Goal: Task Accomplishment & Management: Manage account settings

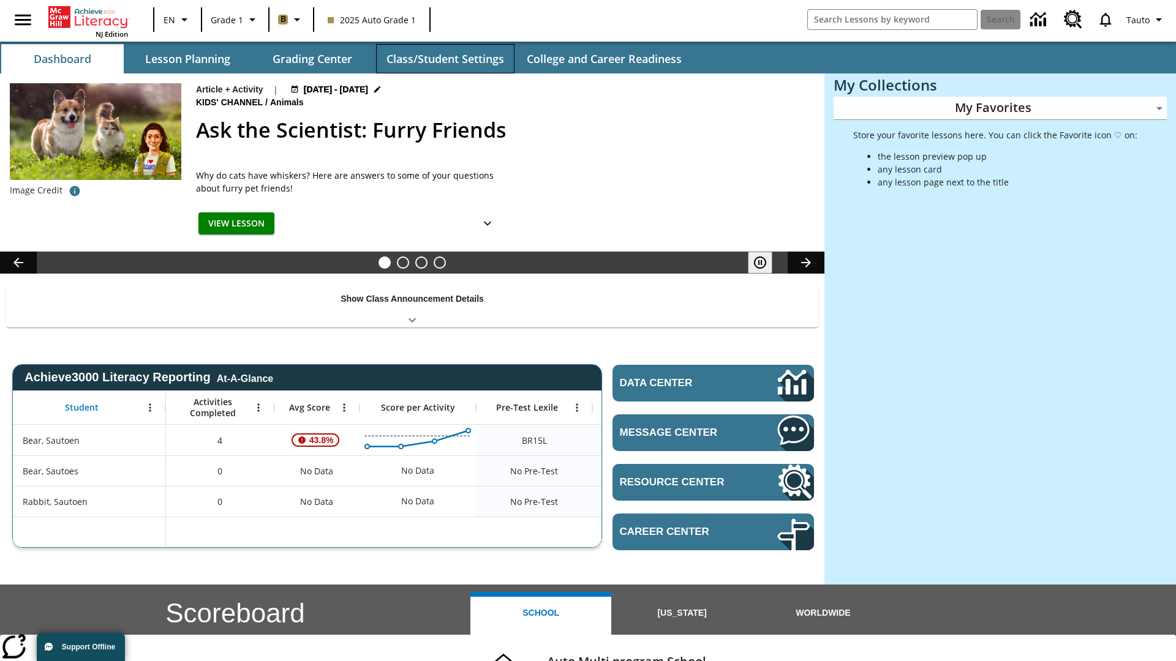
click at [444, 59] on button "Class/Student Settings" at bounding box center [445, 58] width 138 height 29
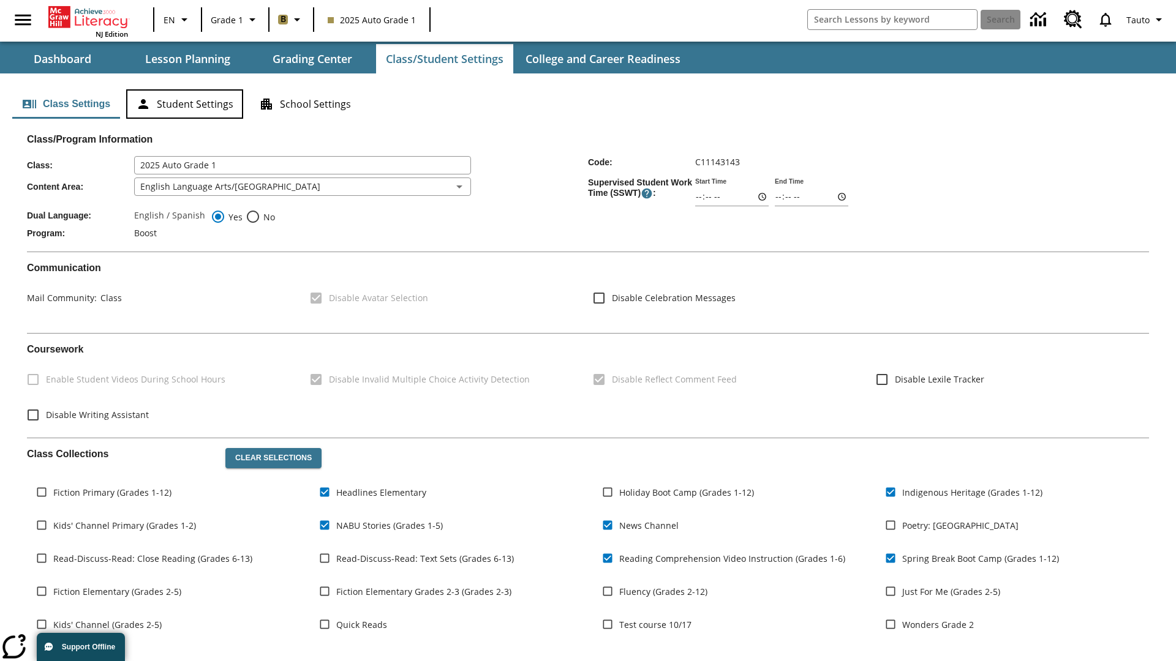
click at [184, 104] on button "Student Settings" at bounding box center [184, 103] width 117 height 29
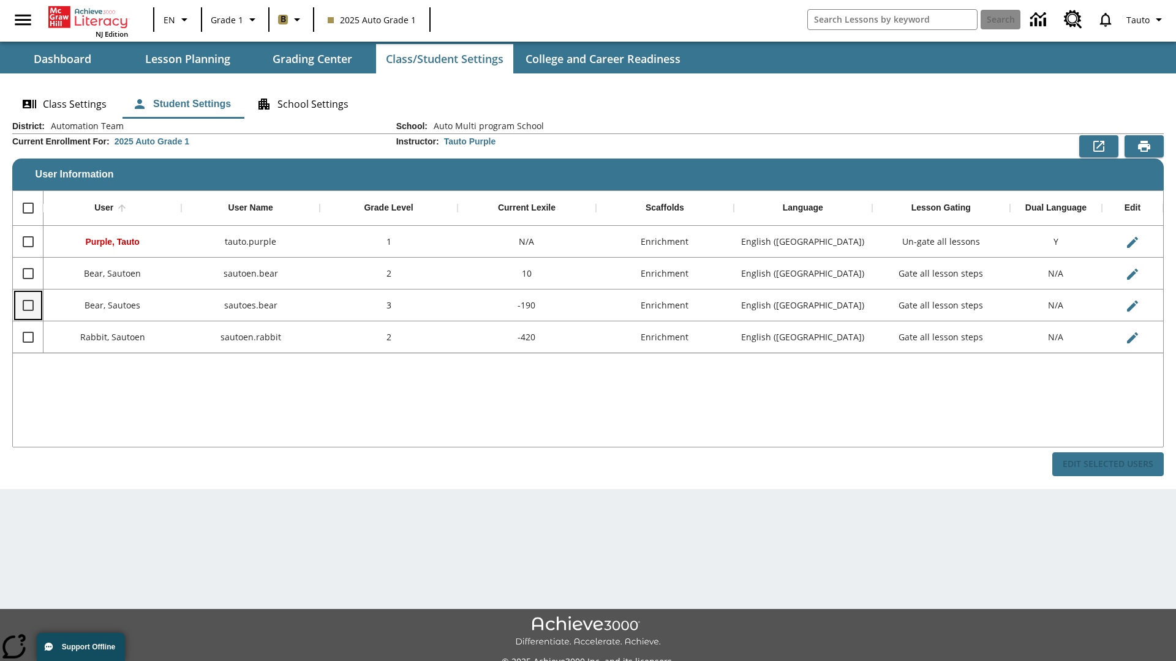
click at [28, 305] on input "Select row" at bounding box center [28, 306] width 26 height 26
checkbox input "true"
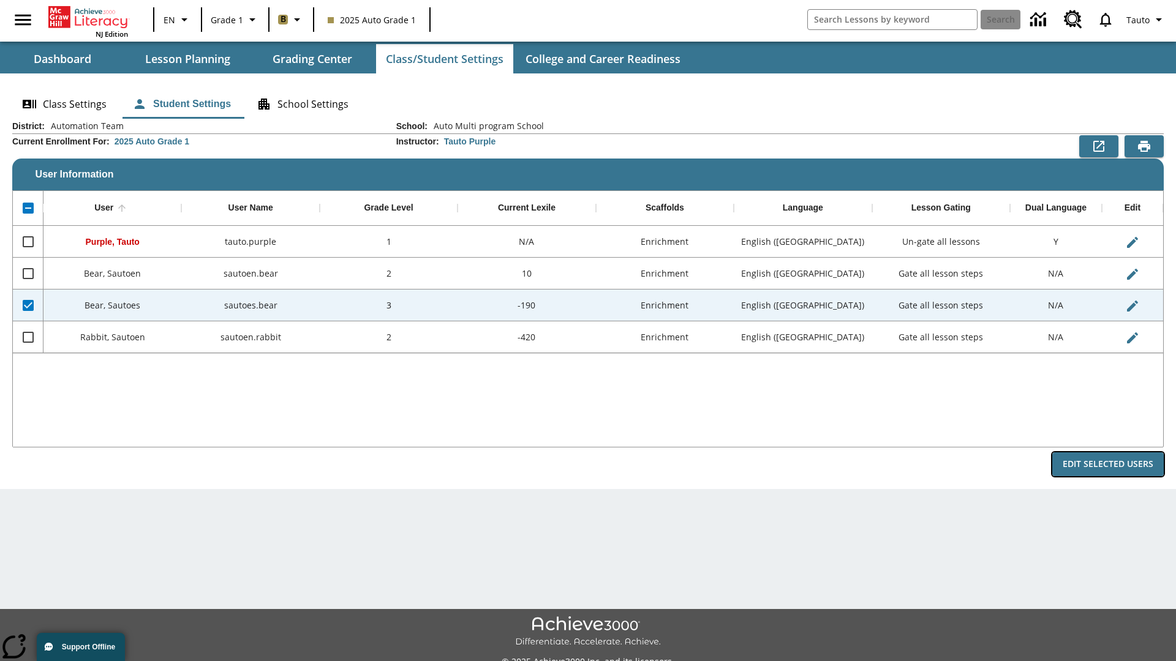
click at [1108, 464] on button "Edit Selected Users" at bounding box center [1107, 464] width 111 height 24
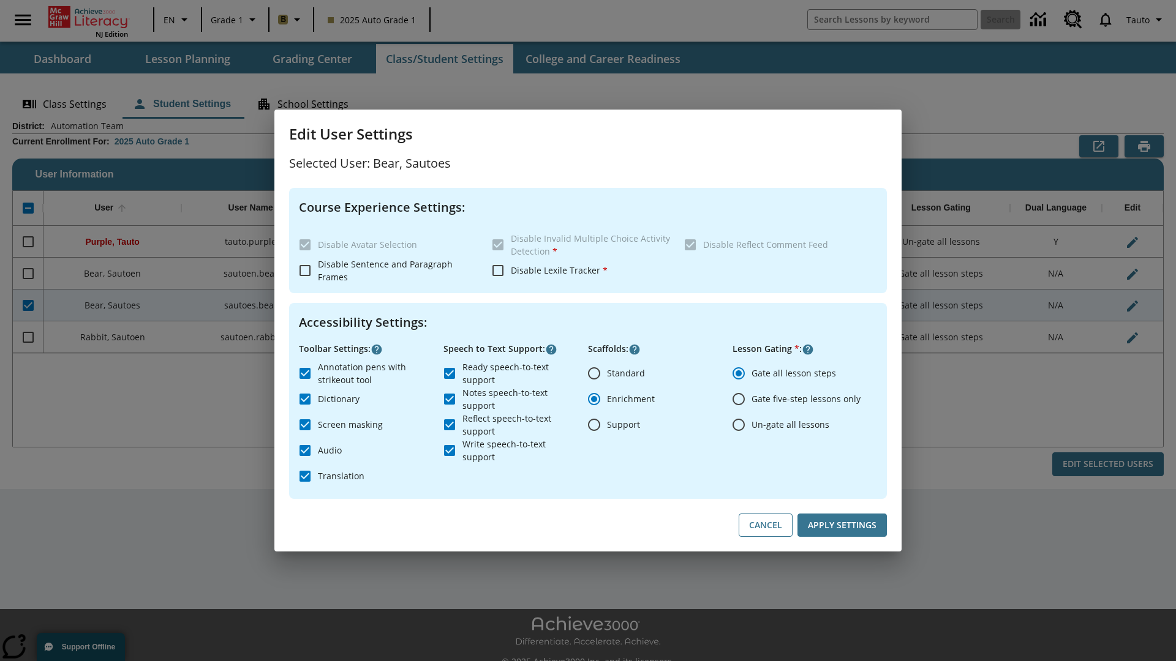
click at [738, 424] on input "Un-gate all lessons" at bounding box center [739, 425] width 26 height 26
radio input "true"
click at [842, 525] on button "Apply Settings" at bounding box center [841, 526] width 89 height 24
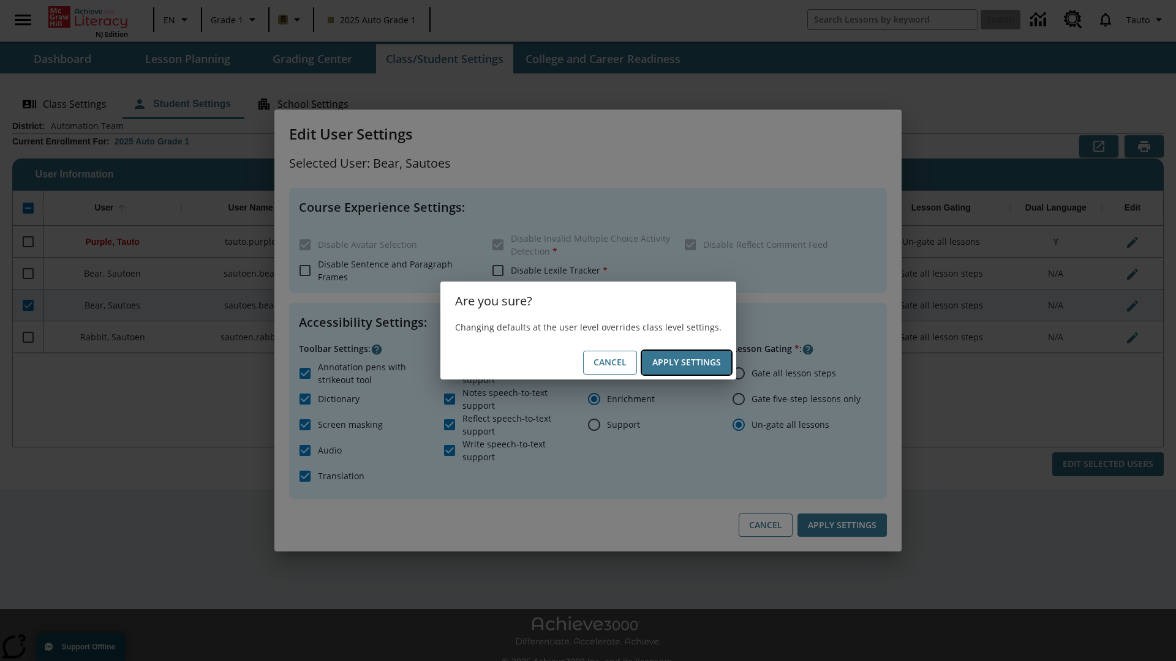
click at [686, 362] on button "Apply Settings" at bounding box center [686, 363] width 89 height 24
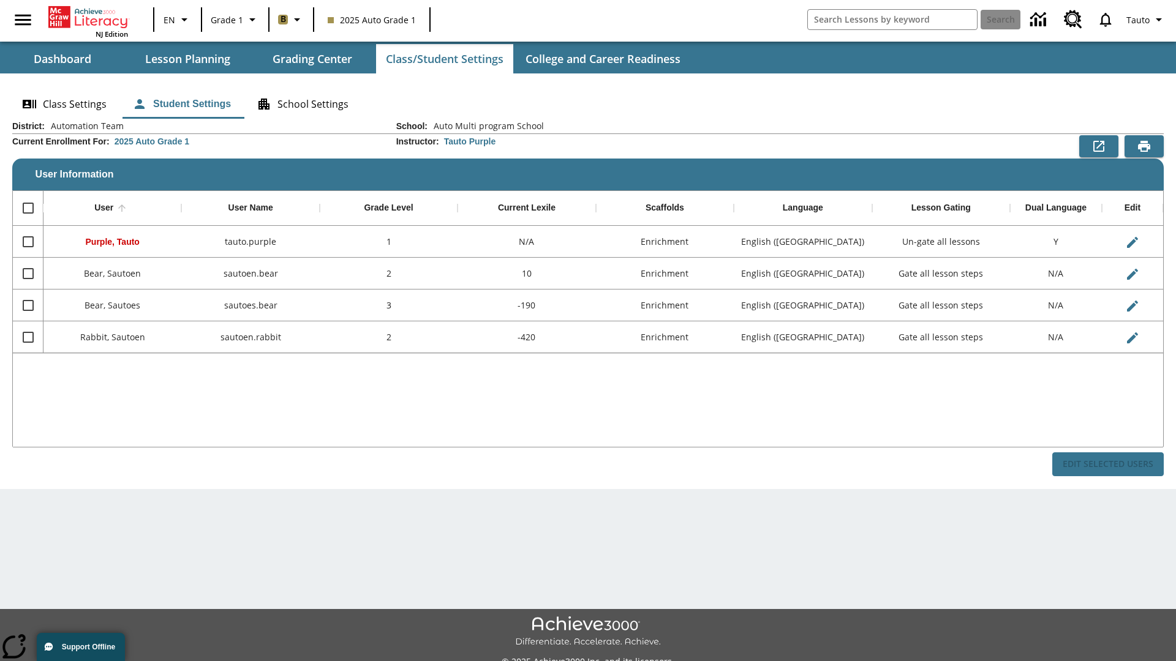
checkbox input "false"
click at [28, 305] on input "Select row" at bounding box center [28, 306] width 26 height 26
checkbox input "true"
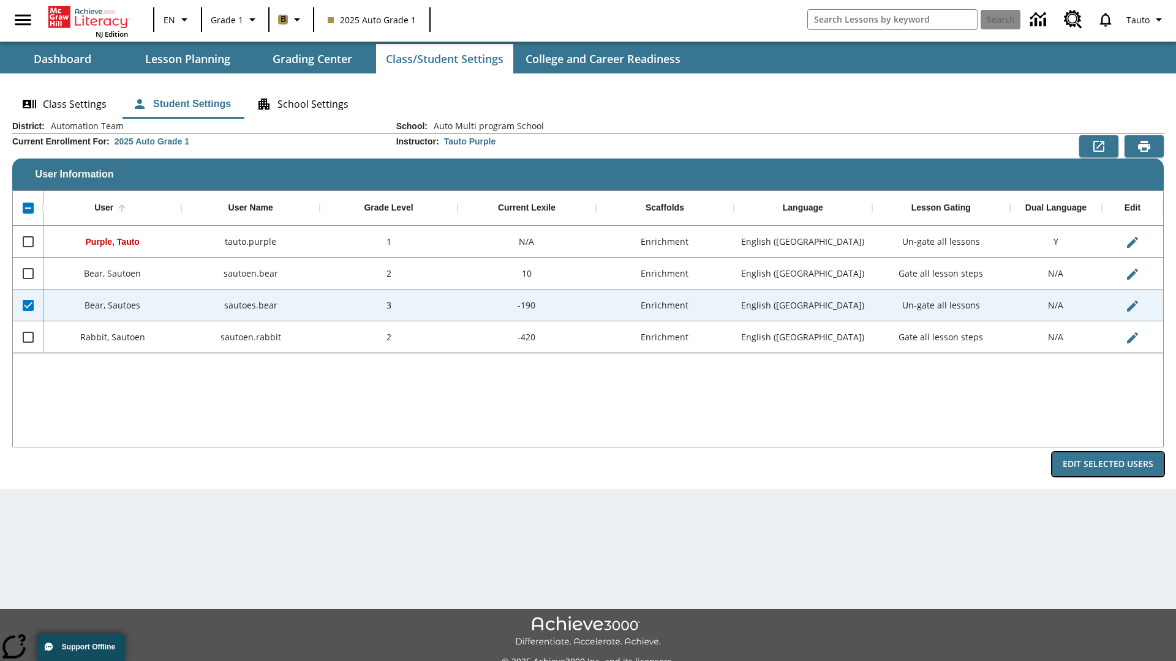
click at [1108, 464] on button "Edit Selected Users" at bounding box center [1107, 464] width 111 height 24
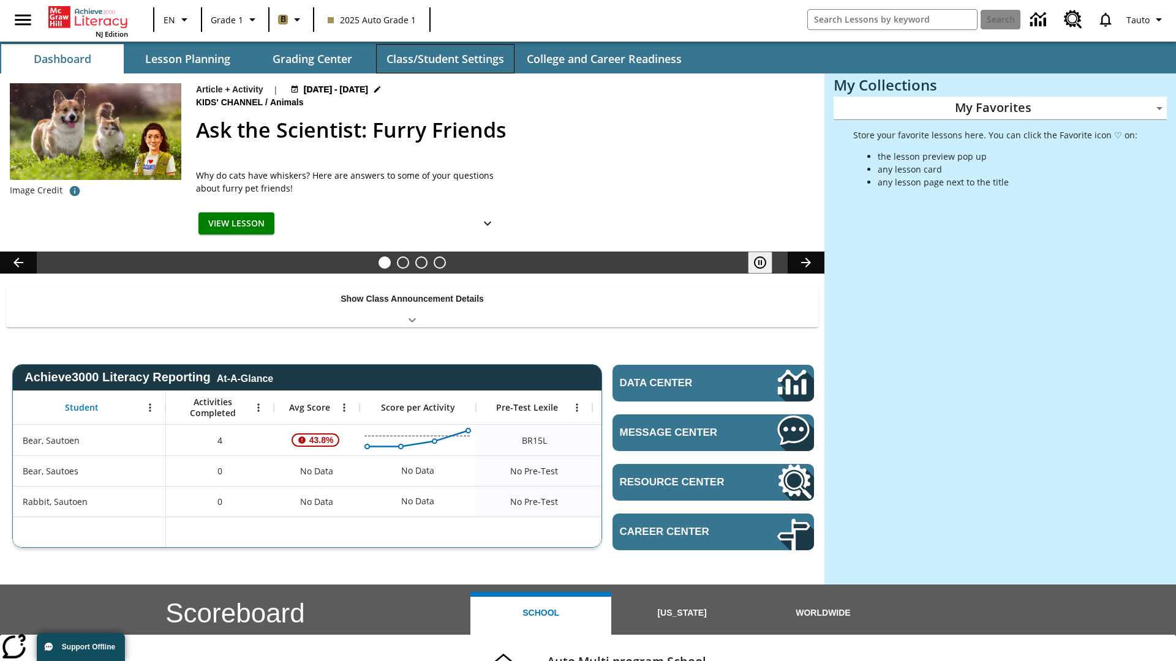
click at [444, 59] on button "Class/Student Settings" at bounding box center [445, 58] width 138 height 29
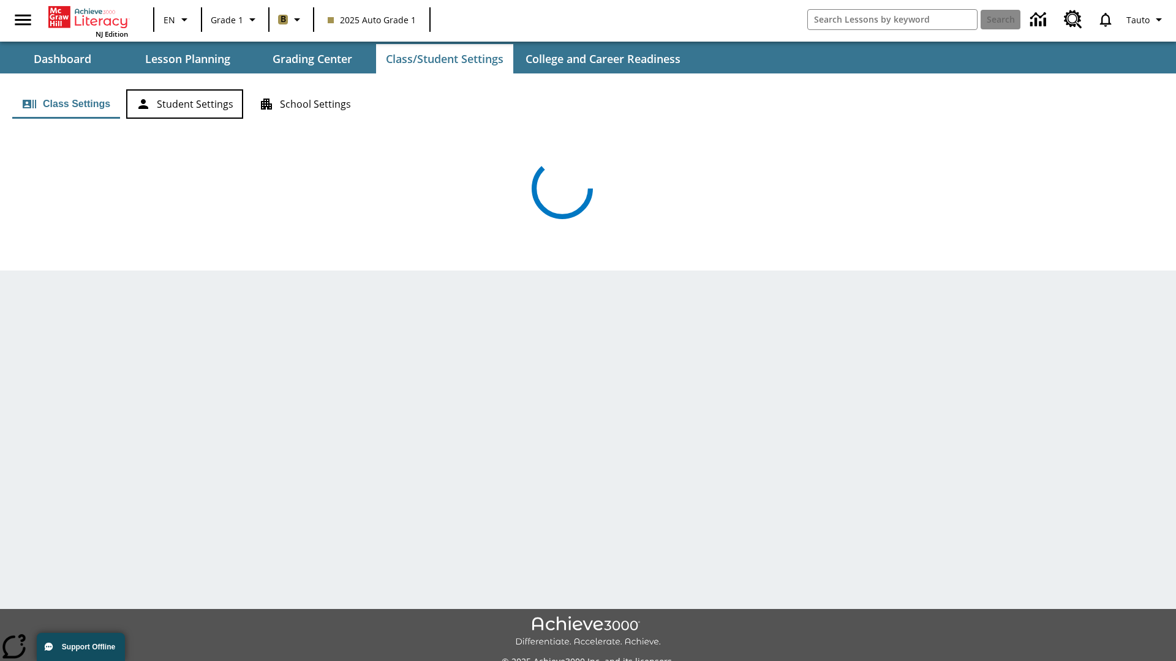
click at [184, 104] on button "Student Settings" at bounding box center [184, 103] width 117 height 29
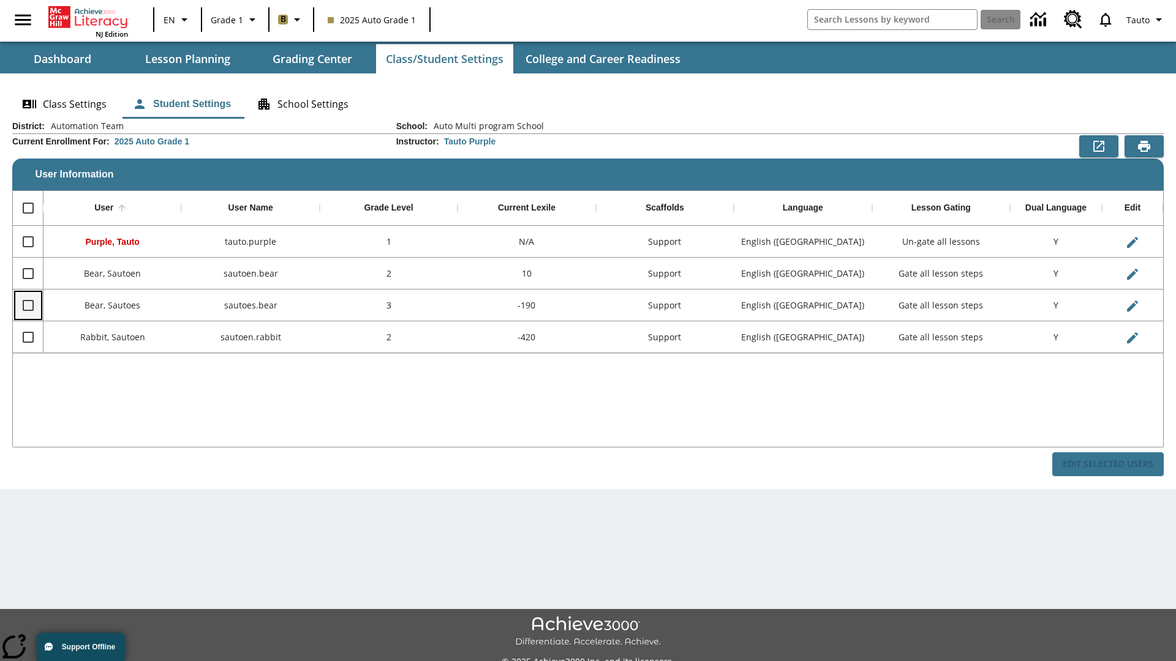
click at [28, 305] on input "Select row" at bounding box center [28, 306] width 26 height 26
checkbox input "true"
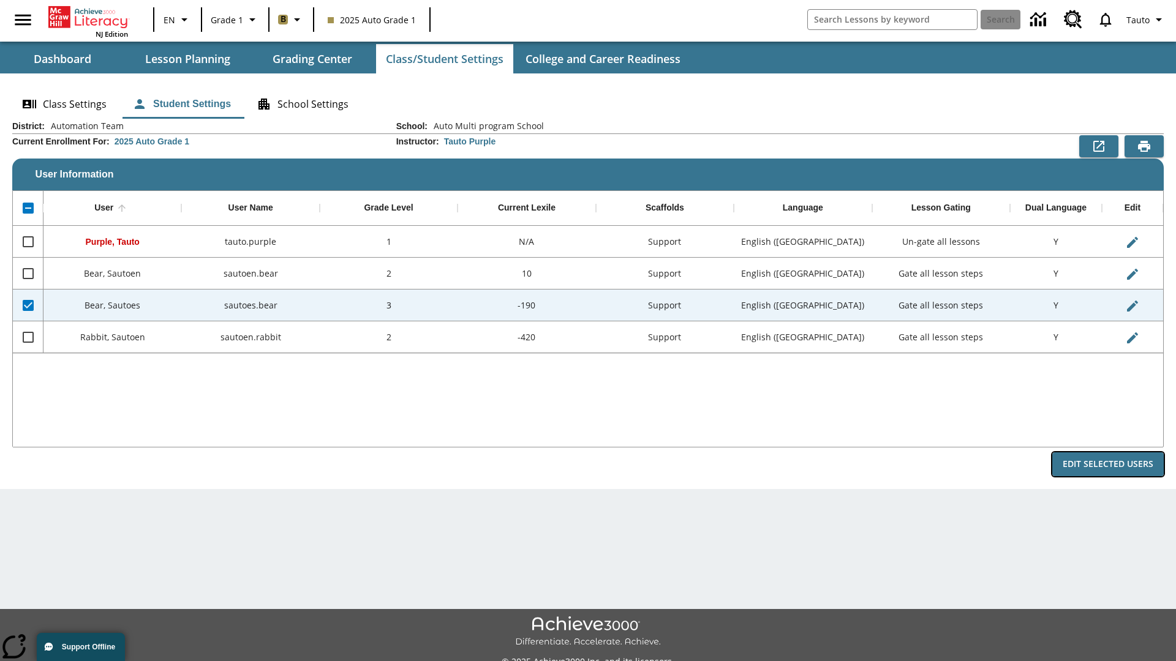
click at [1108, 464] on button "Edit Selected Users" at bounding box center [1107, 464] width 111 height 24
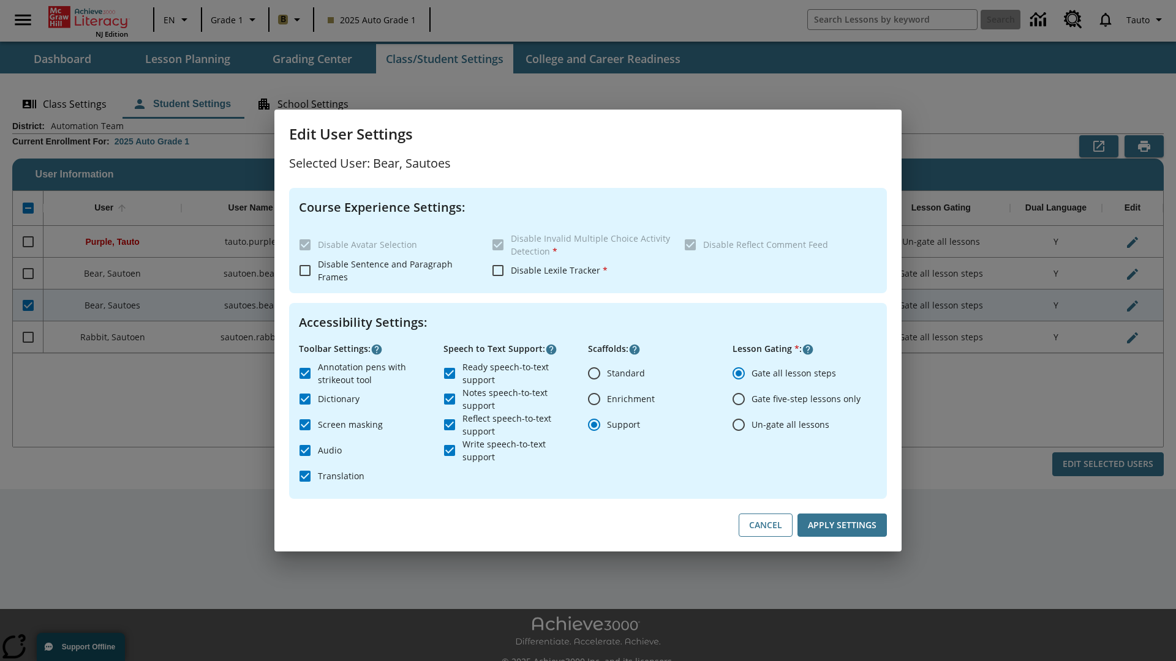
click at [738, 424] on input "Un-gate all lessons" at bounding box center [739, 425] width 26 height 26
radio input "true"
click at [842, 525] on button "Apply Settings" at bounding box center [841, 526] width 89 height 24
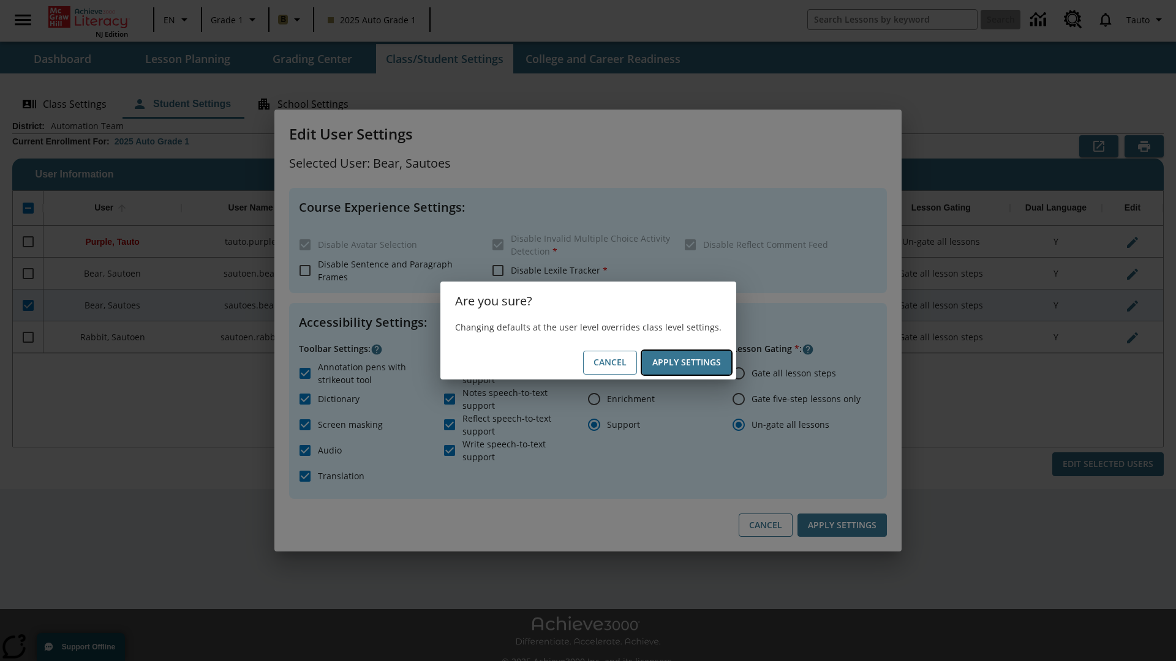
click at [686, 362] on button "Apply Settings" at bounding box center [686, 363] width 89 height 24
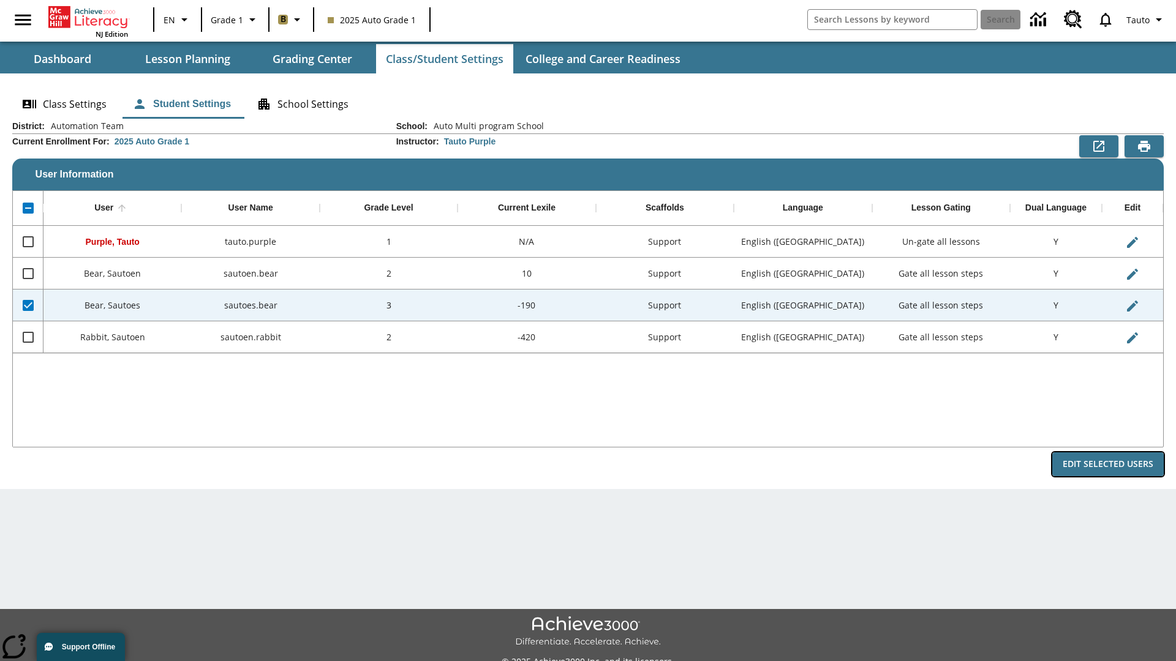
radio input "true"
checkbox input "false"
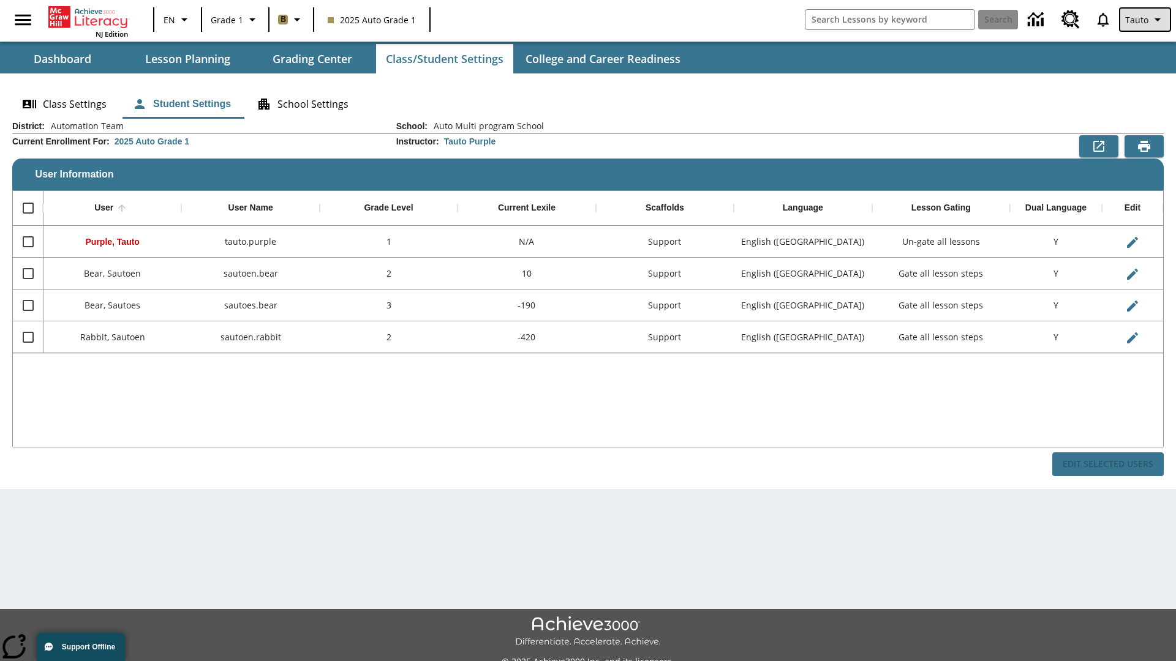
click at [1146, 20] on span "Tauto" at bounding box center [1136, 19] width 23 height 13
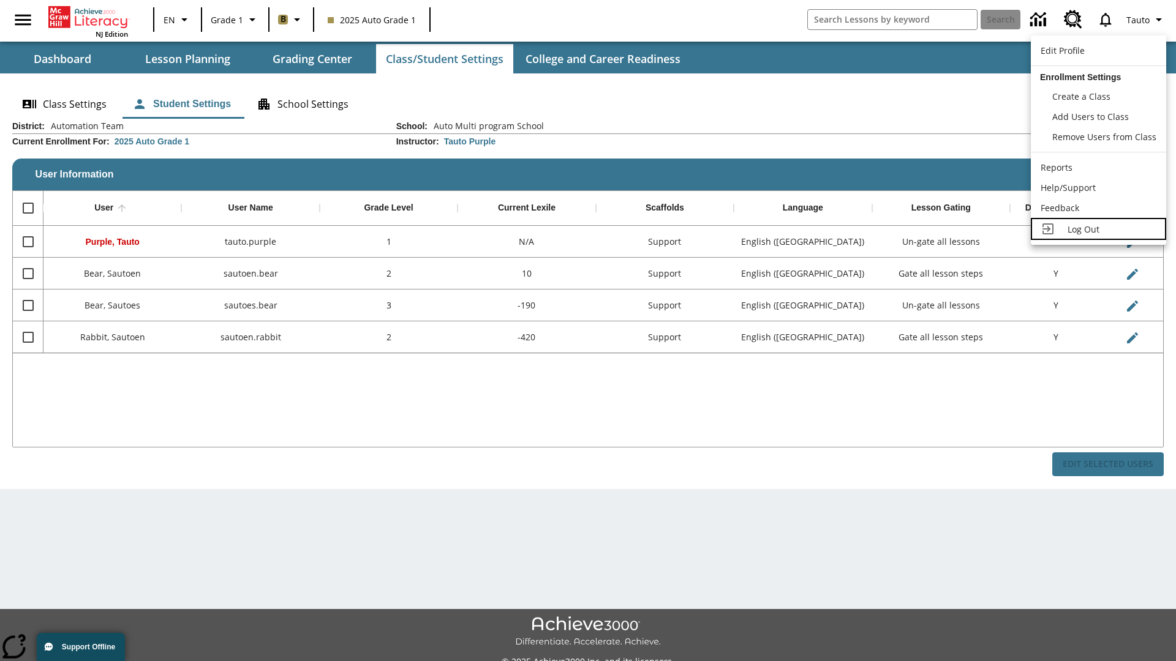
click at [1098, 229] on span "Log Out" at bounding box center [1083, 229] width 32 height 12
